Goal: Task Accomplishment & Management: Use online tool/utility

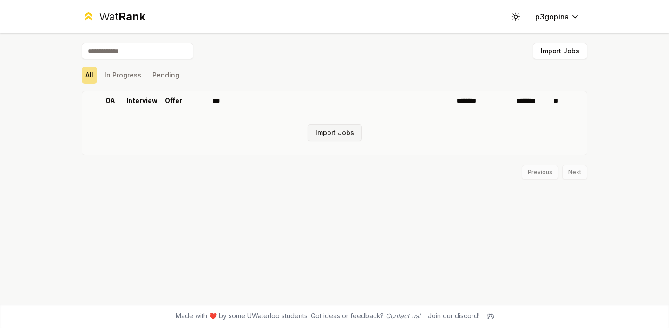
click at [330, 132] on button "Import Jobs" at bounding box center [335, 132] width 54 height 17
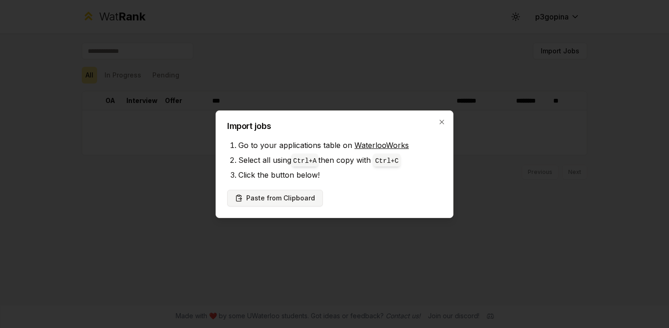
click at [301, 201] on button "Paste from Clipboard" at bounding box center [275, 198] width 96 height 17
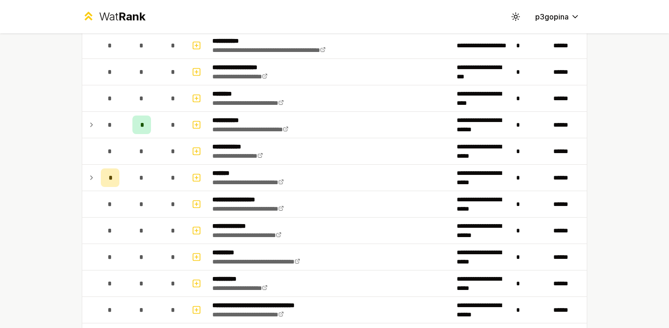
scroll to position [855, 0]
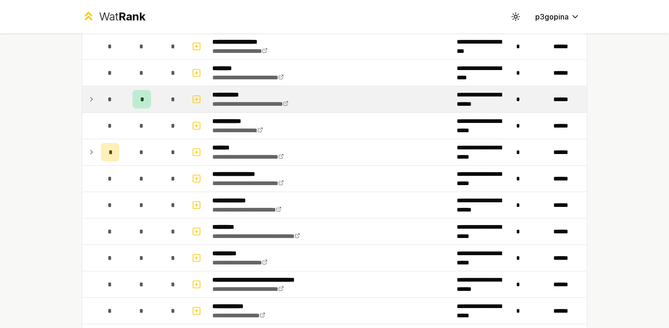
click at [84, 99] on td at bounding box center [89, 99] width 15 height 26
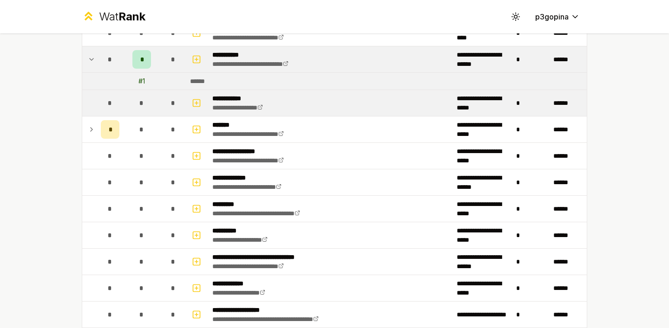
scroll to position [896, 0]
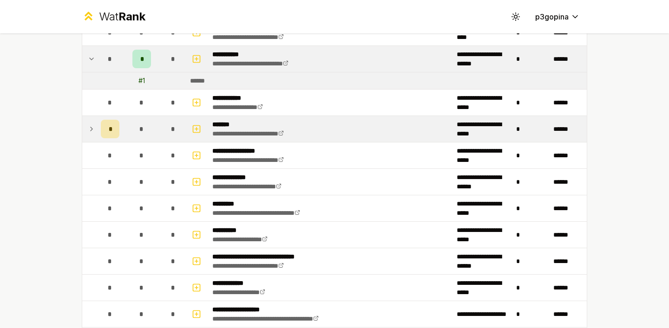
click at [88, 129] on icon at bounding box center [91, 129] width 7 height 11
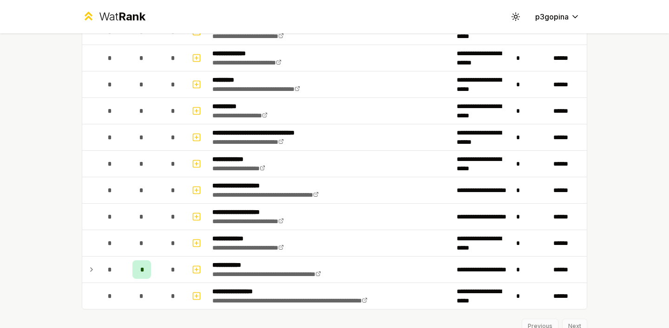
scroll to position [1076, 0]
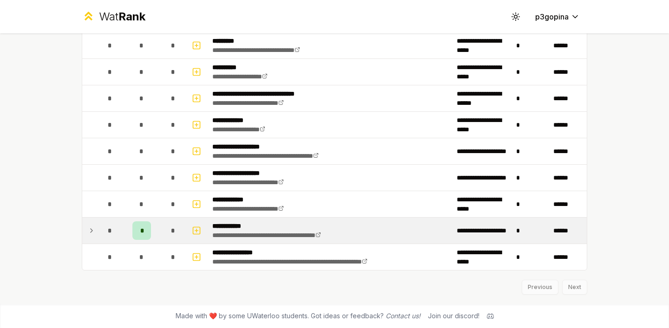
click at [91, 224] on td at bounding box center [89, 231] width 15 height 26
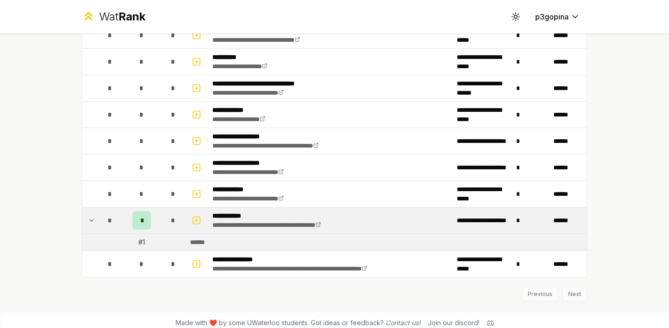
scroll to position [1086, 0]
click at [97, 220] on td "*" at bounding box center [110, 221] width 26 height 26
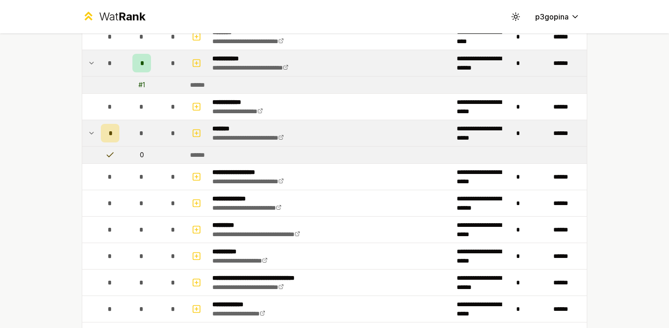
scroll to position [887, 0]
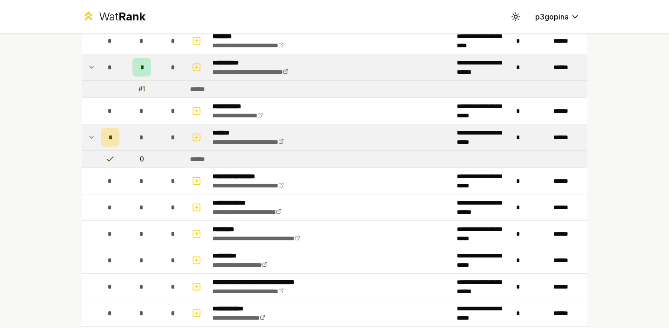
click at [87, 130] on td at bounding box center [89, 137] width 15 height 26
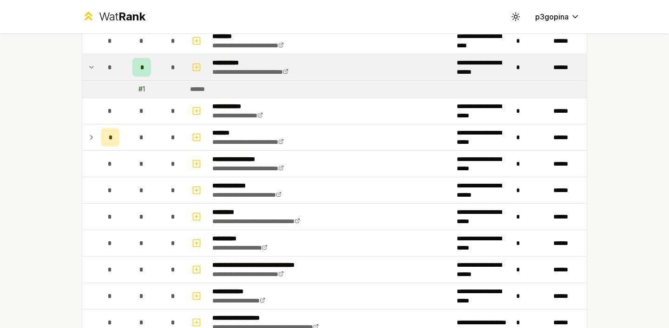
click at [84, 65] on td at bounding box center [89, 67] width 15 height 26
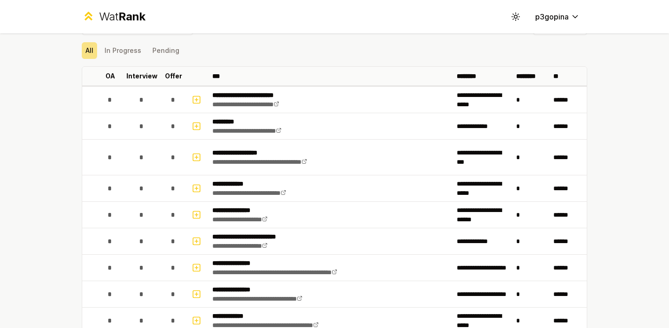
scroll to position [24, 0]
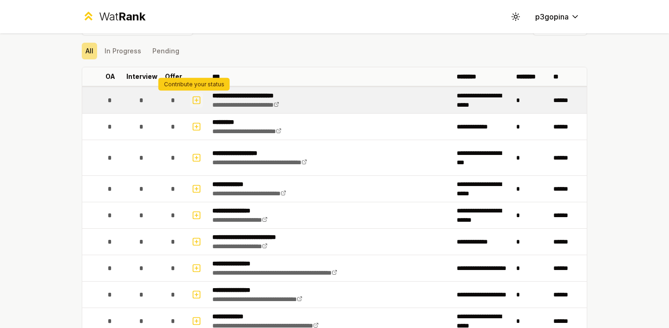
click at [193, 102] on icon "button" at bounding box center [196, 100] width 9 height 11
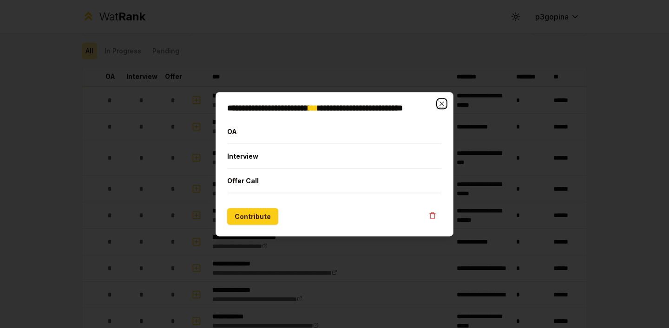
click at [440, 107] on icon "button" at bounding box center [441, 103] width 7 height 7
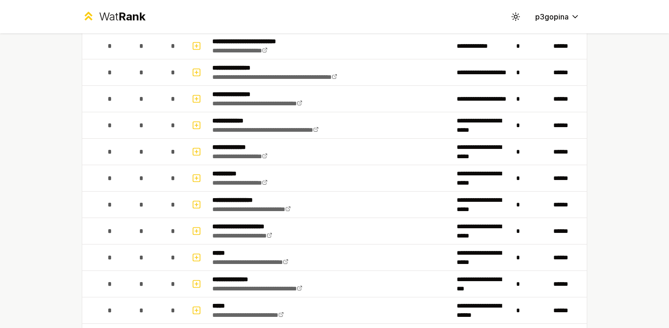
scroll to position [0, 0]
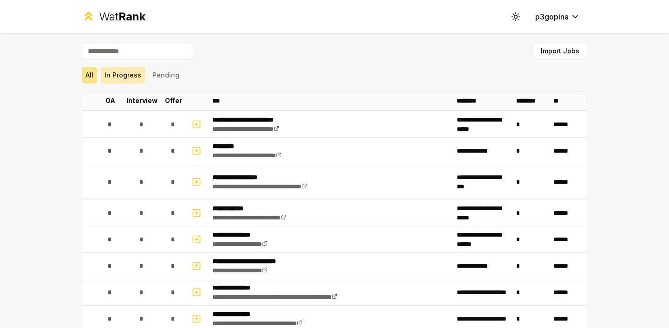
click at [128, 70] on button "In Progress" at bounding box center [123, 75] width 44 height 17
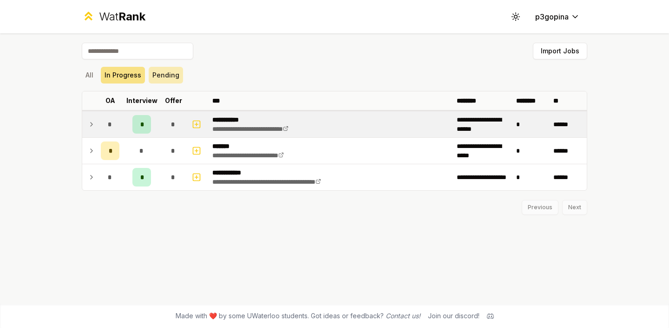
click at [171, 74] on button "Pending" at bounding box center [166, 75] width 34 height 17
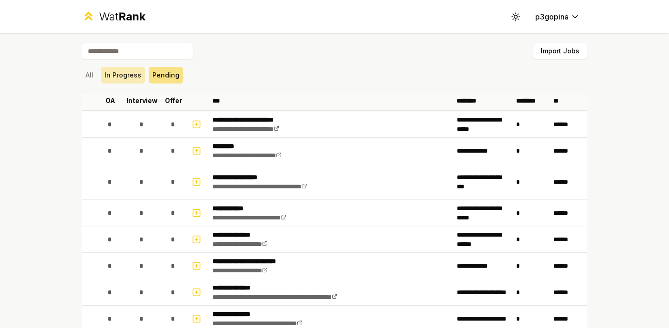
click at [119, 80] on button "In Progress" at bounding box center [123, 75] width 44 height 17
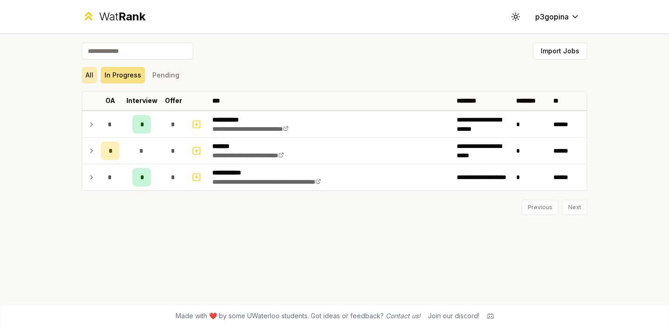
click at [84, 72] on button "All" at bounding box center [89, 75] width 15 height 17
